Goal: Task Accomplishment & Management: Complete application form

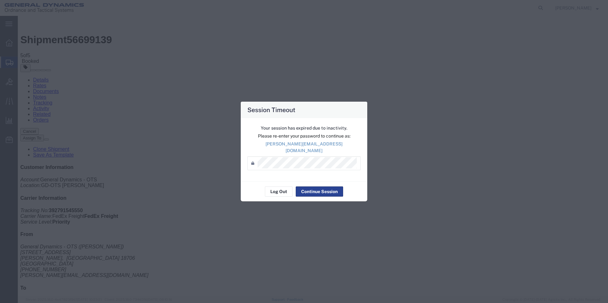
click at [306, 187] on button "Continue Session" at bounding box center [319, 192] width 47 height 10
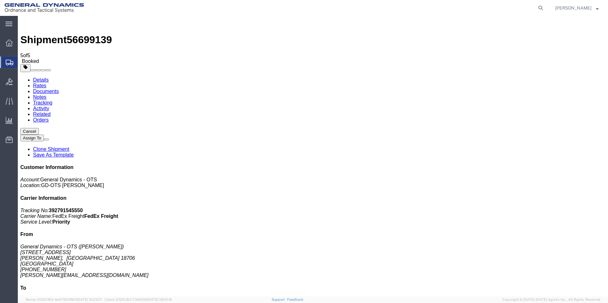
click at [0, 0] on span "Create Shipment" at bounding box center [0, 0] width 0 height 0
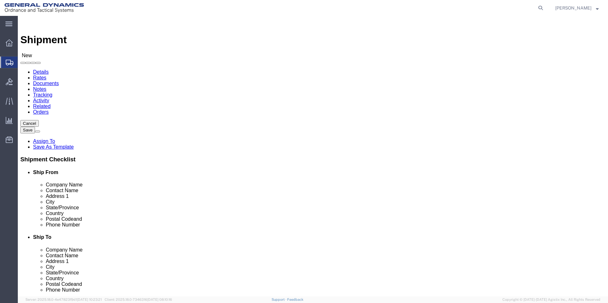
select select "MYPROFILE"
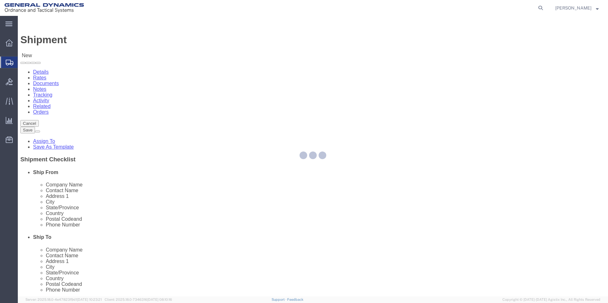
select select "PA"
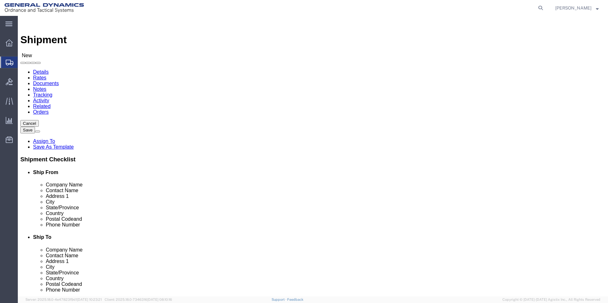
click input "text"
type input "Triangle Communications"
click input "text"
type input "Repair"
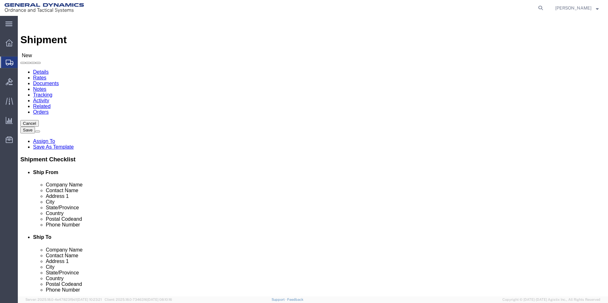
click input "text"
type input "[STREET_ADDRESS]"
click input "text"
type input "[GEOGRAPHIC_DATA]"
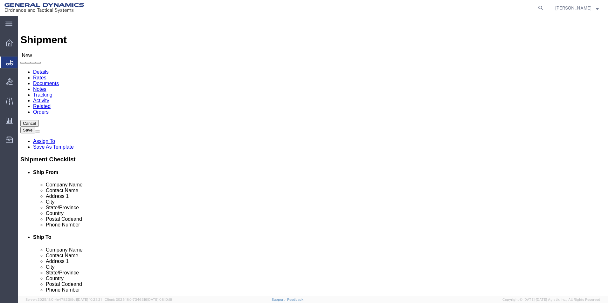
click input "Postal Code"
type input "17070"
click div "Location Select Select My Profile Location GD-OTS [GEOGRAPHIC_DATA] (Commerce) …"
click input "text"
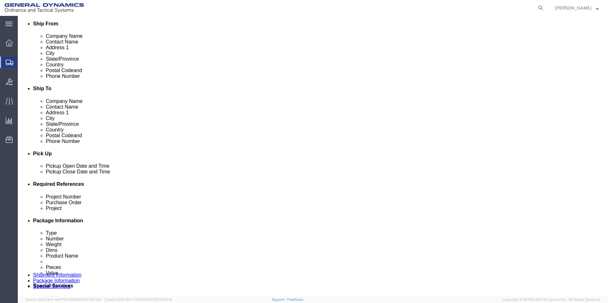
scroll to position [159, 0]
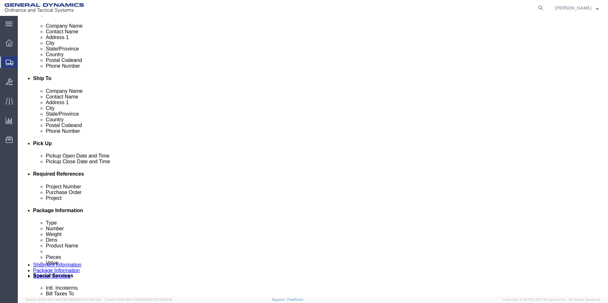
type input "7177747455"
click div "[DATE] 10:00 AM"
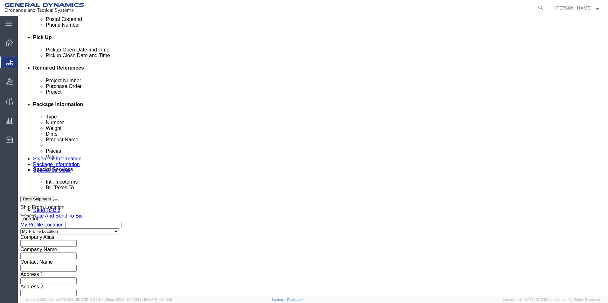
type input "11:00 AM"
click button "Apply"
click input "text"
type input "NA"
click input "text"
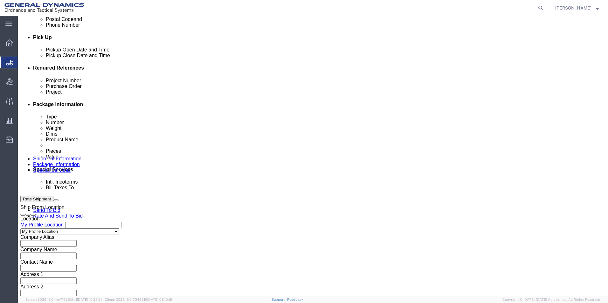
type input "NA"
click input "text"
type input "NA"
click button "Continue"
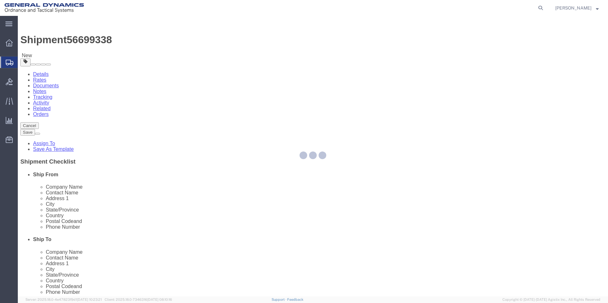
select select "CBOX"
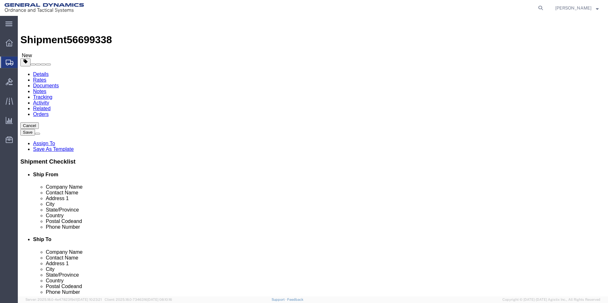
click input "text"
type input "16"
click input "text"
type input "12"
click input "text"
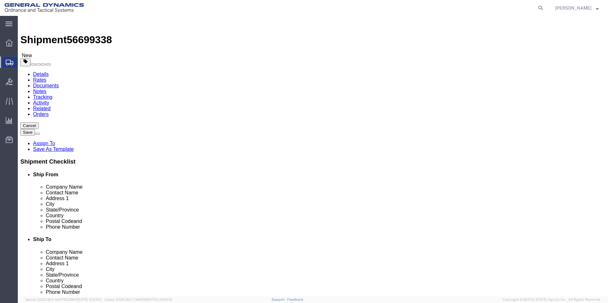
type input "6"
click input "0.00"
type input "3.00"
click link "Add Content"
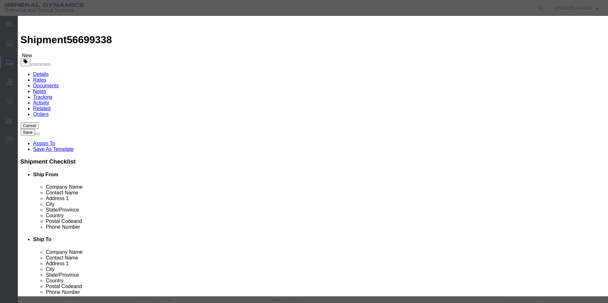
click input "text"
type input "@"
type input "Two Day Radio"
click input "0"
type input "2"
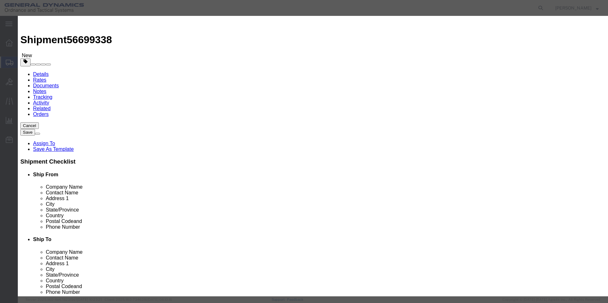
drag, startPoint x: 148, startPoint y: 81, endPoint x: 161, endPoint y: 77, distance: 13.5
click label "Class"
click input "text"
type input "2000"
click div "Commodity library Product Name Two Day Radio Pieces 2 Select Bag Barrels 100Boa…"
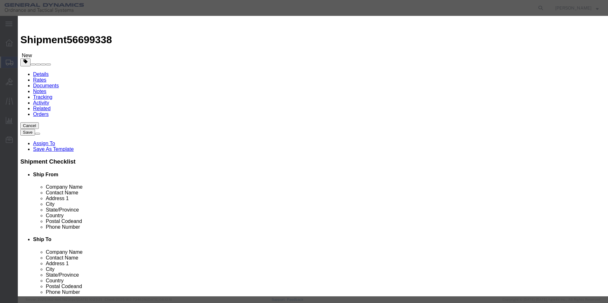
click select "Select 50 55 60 65 70 85 92.5 100 125 175 250 300 400"
select select "70"
click select "Select 50 55 60 65 70 85 92.5 100 125 175 250 300 400"
click button "Save & Close"
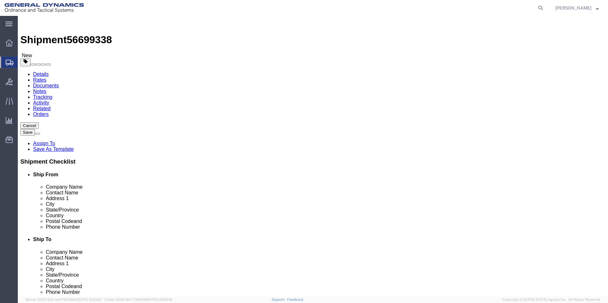
click button "Rate Shipment"
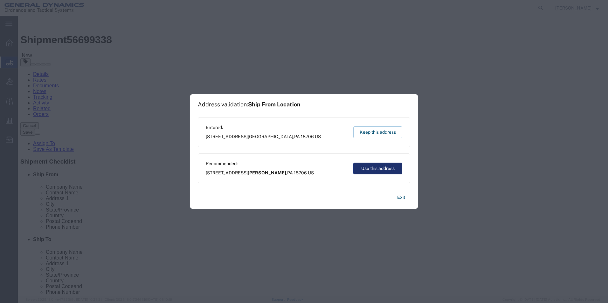
click at [372, 173] on button "Use this address" at bounding box center [377, 169] width 49 height 12
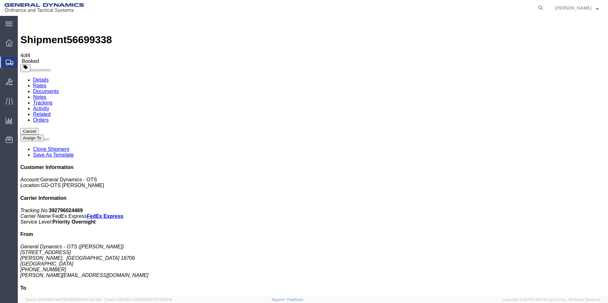
click at [40, 77] on link "Details" at bounding box center [41, 79] width 16 height 5
click link "Schedule pickup request"
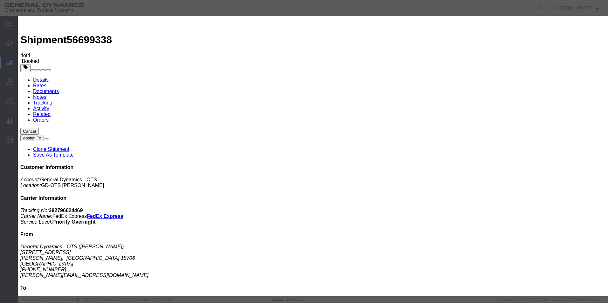
click button "Close"
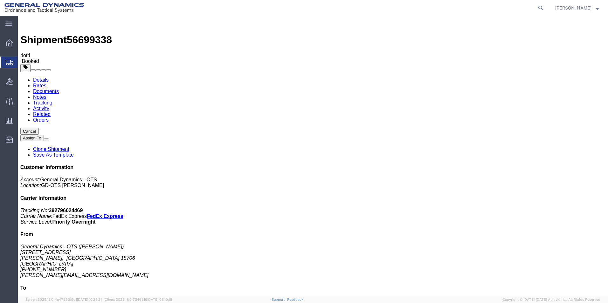
click link "Schedule pickup request"
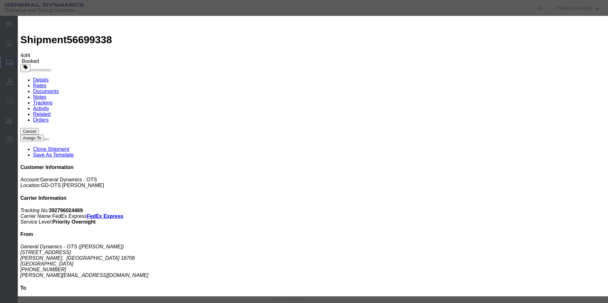
click button "Close"
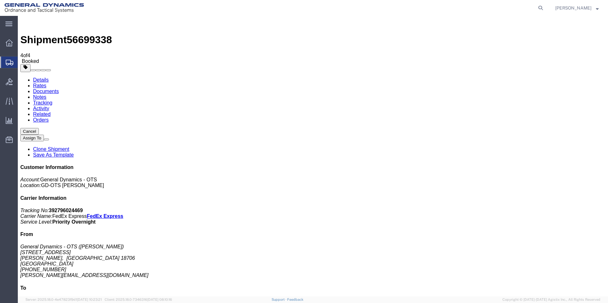
click button "button"
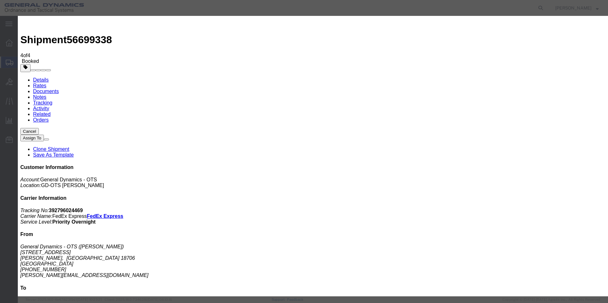
click div "[DATE] 11:00 AM"
click input "12:00 AM"
type input "12:00 PM"
click button "Apply"
click button "Save"
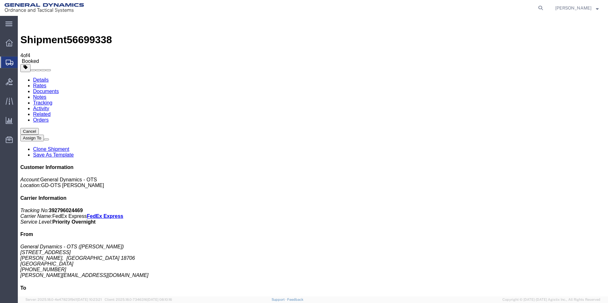
click button "Close"
click link "Schedule pickup request"
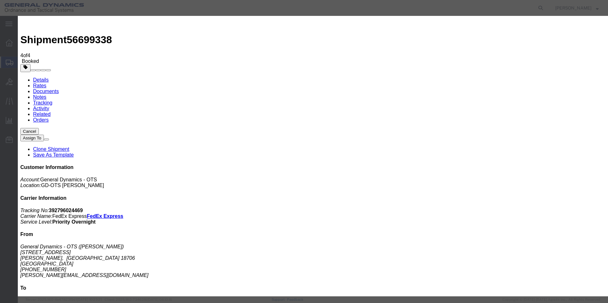
click button "Cancel Pickup Request"
click button "Close"
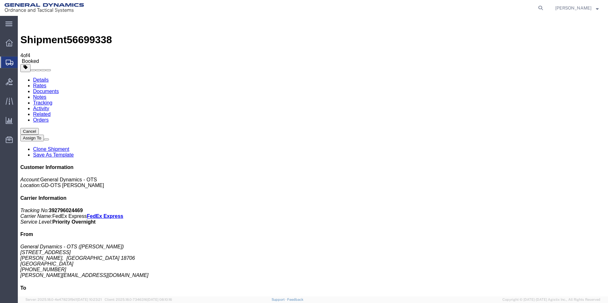
click button "button"
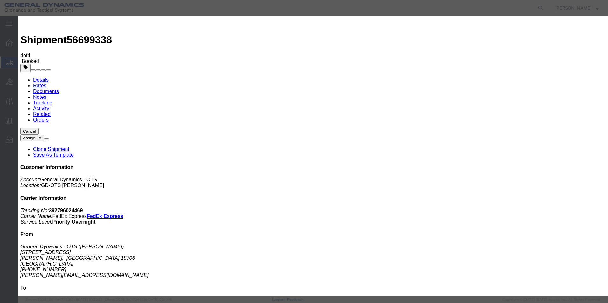
click div "[DATE] 9:00 AM"
type input "10:00 AM"
click button "Apply"
click button "Save"
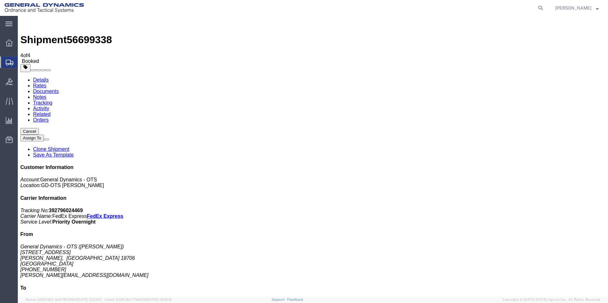
click button "Close"
click link "Schedule pickup request"
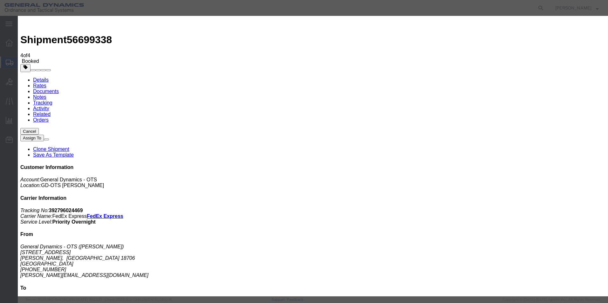
click icon "button"
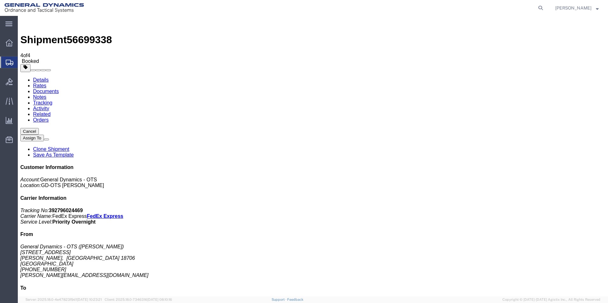
click button "button"
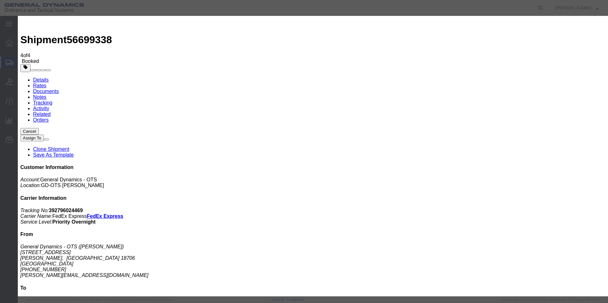
click div "[DATE] 9:00 AM"
type input "10:00 AM"
click button "Apply"
click button "Save"
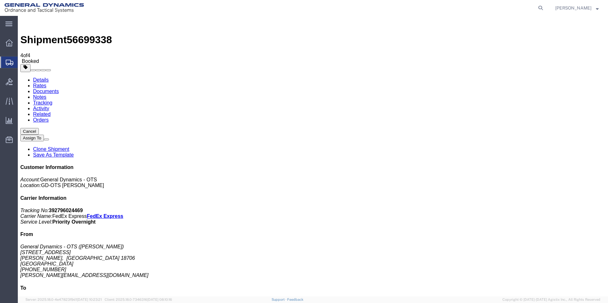
click button "Close"
click link "Schedule pickup request"
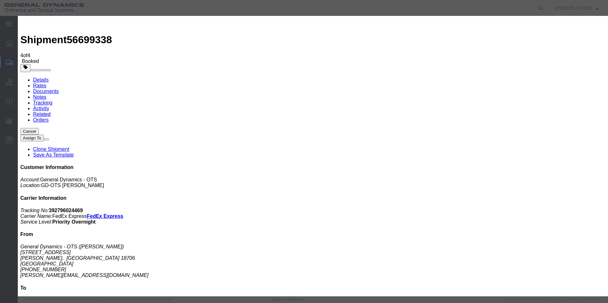
click button "Close"
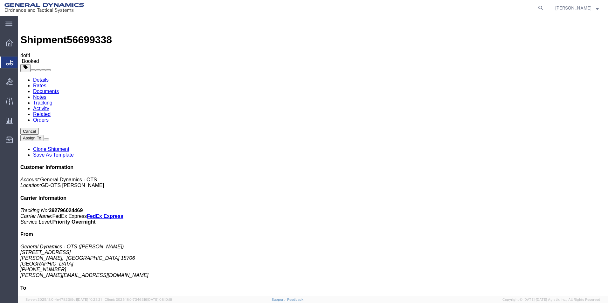
click div "Shipment Detail Ship From General Dynamics - OTS ([PERSON_NAME]) [STREET_ADDRES…"
click span "button"
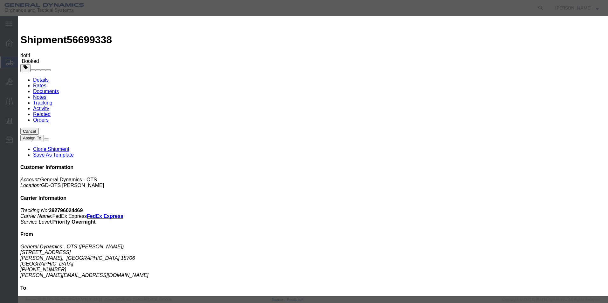
click div "[DATE] 9:00 AM"
type input "10:00 AM"
click button "Apply"
click button "Save"
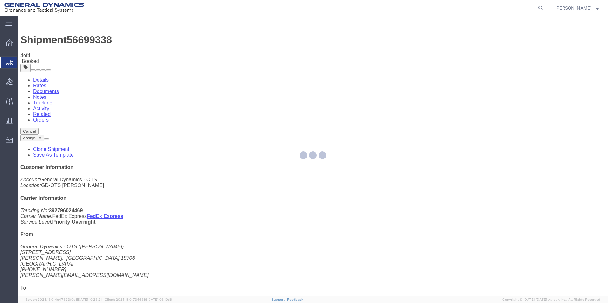
click at [401, 73] on div at bounding box center [313, 156] width 590 height 281
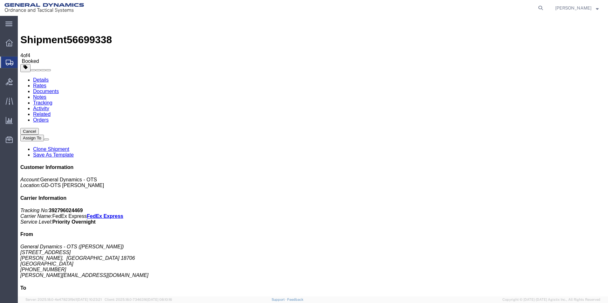
click div "Close"
click button "Close"
click span "button"
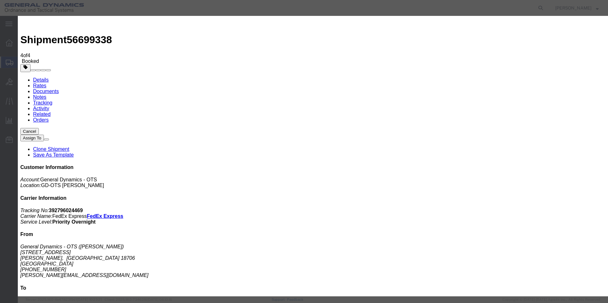
click div "[DATE] 9:00 AM"
type input "10:00 AM"
click button "Apply"
click div "[DATE] 12:00 PM"
type input "1:00 PM"
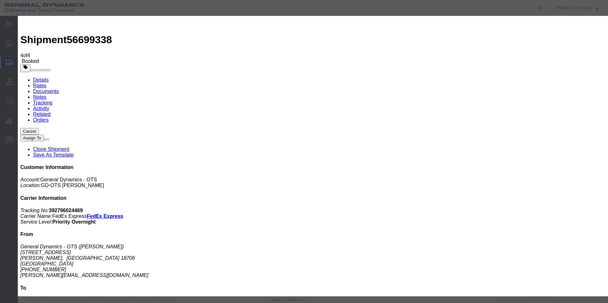
click button "Apply"
click button "Save"
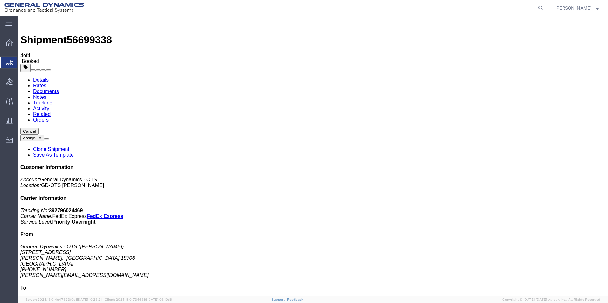
click button "Close"
click link "Schedule pickup request"
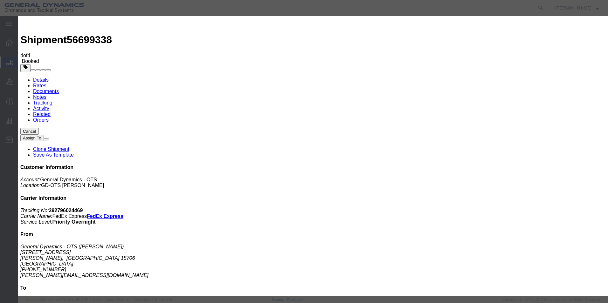
click button "Close"
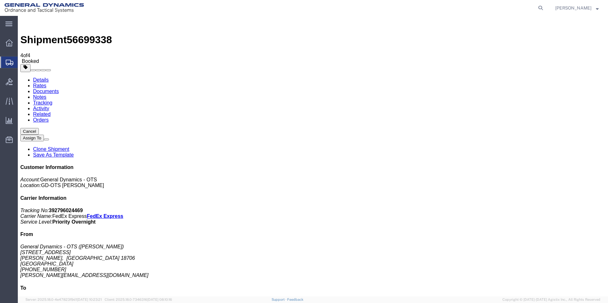
click button "button"
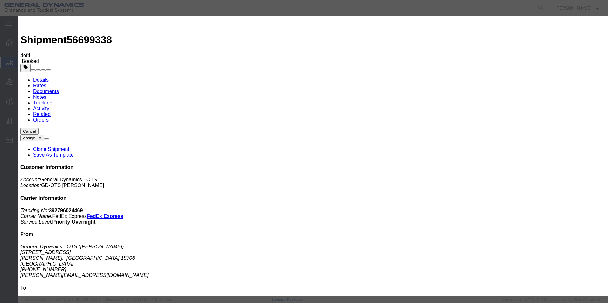
click div "[DATE] 12:00 PM"
type input "1:00 PM"
click button "Apply"
click button "Save"
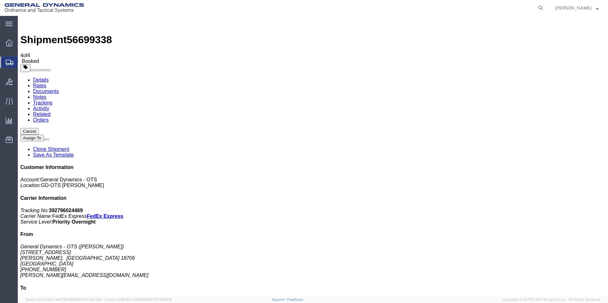
click button "Close"
click link "Schedule pickup request"
